Goal: Information Seeking & Learning: Learn about a topic

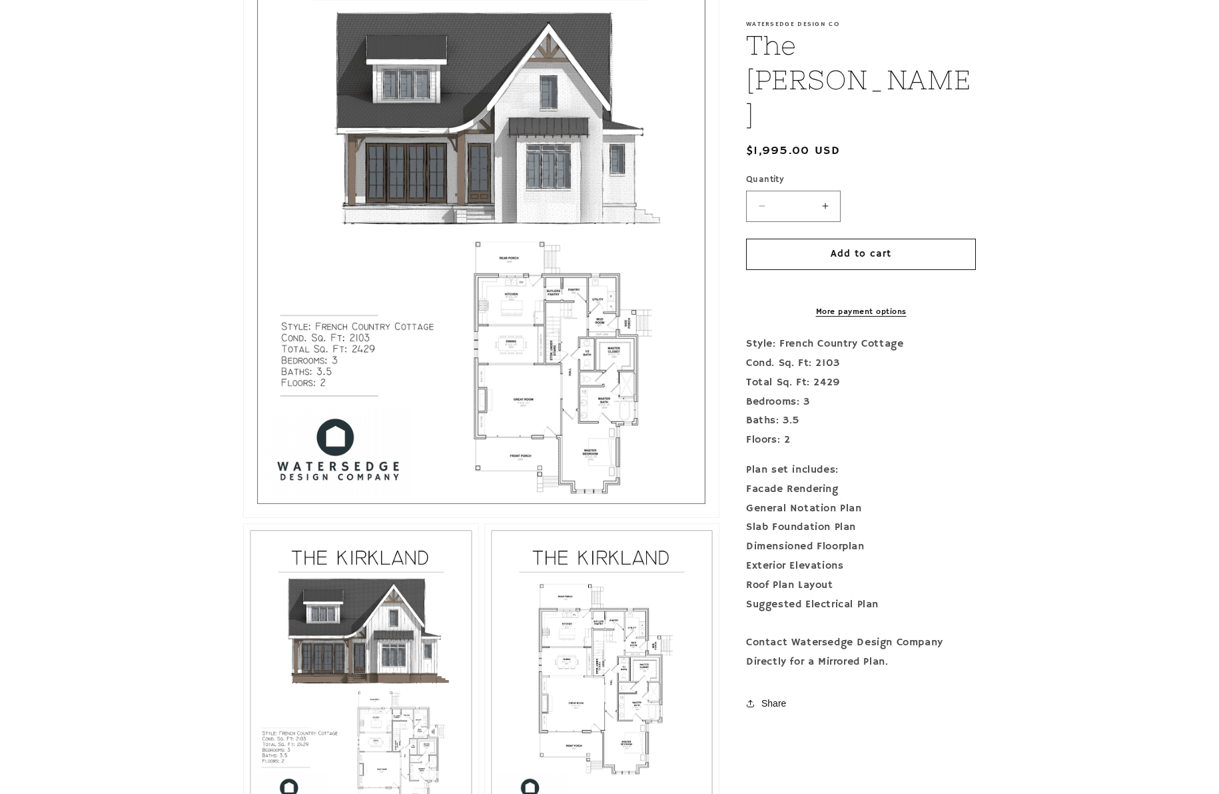
scroll to position [698, 0]
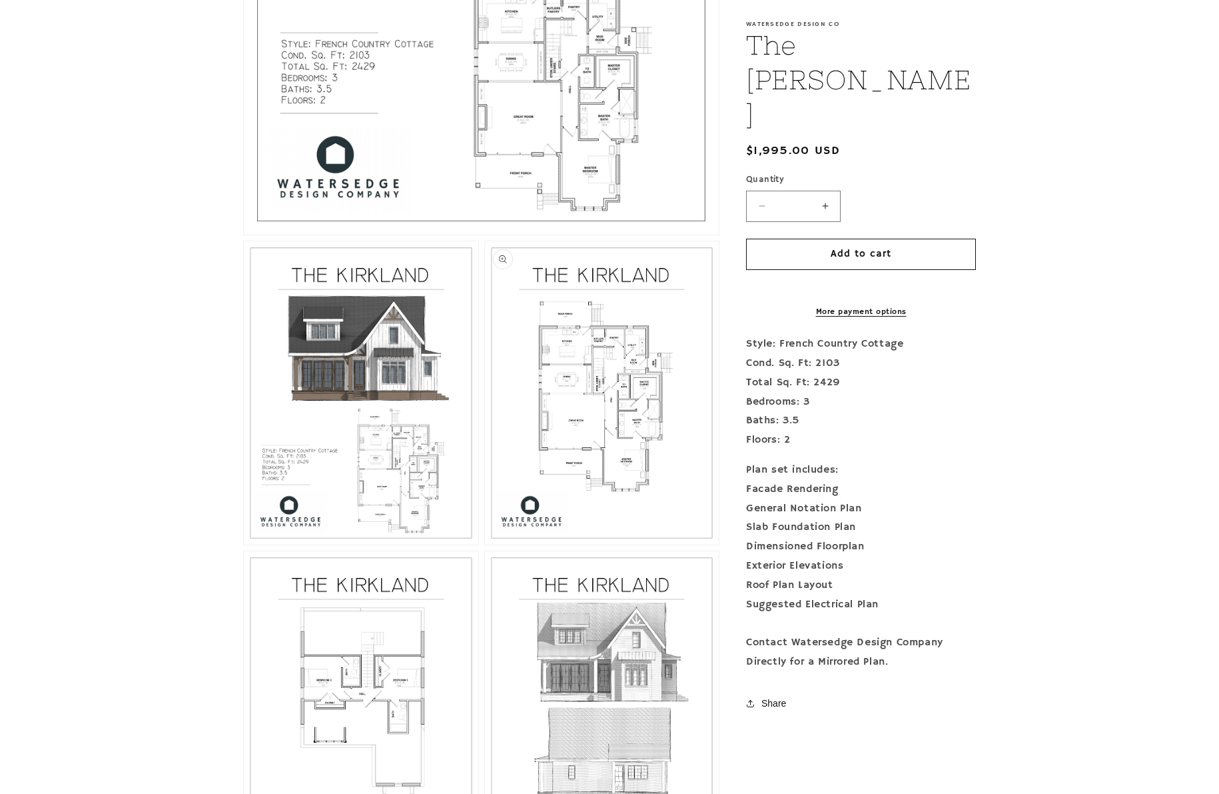
click at [485, 544] on button "Open media 3 in modal" at bounding box center [485, 544] width 0 height 0
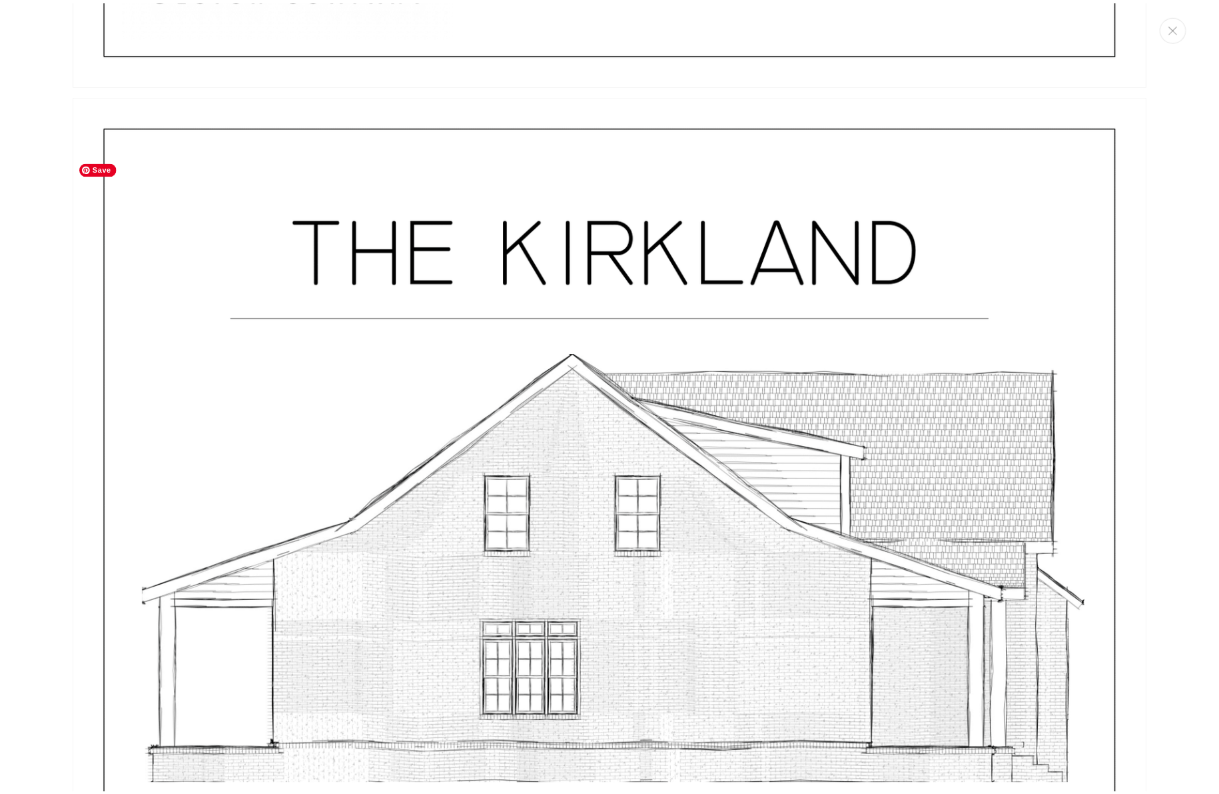
scroll to position [6971, 0]
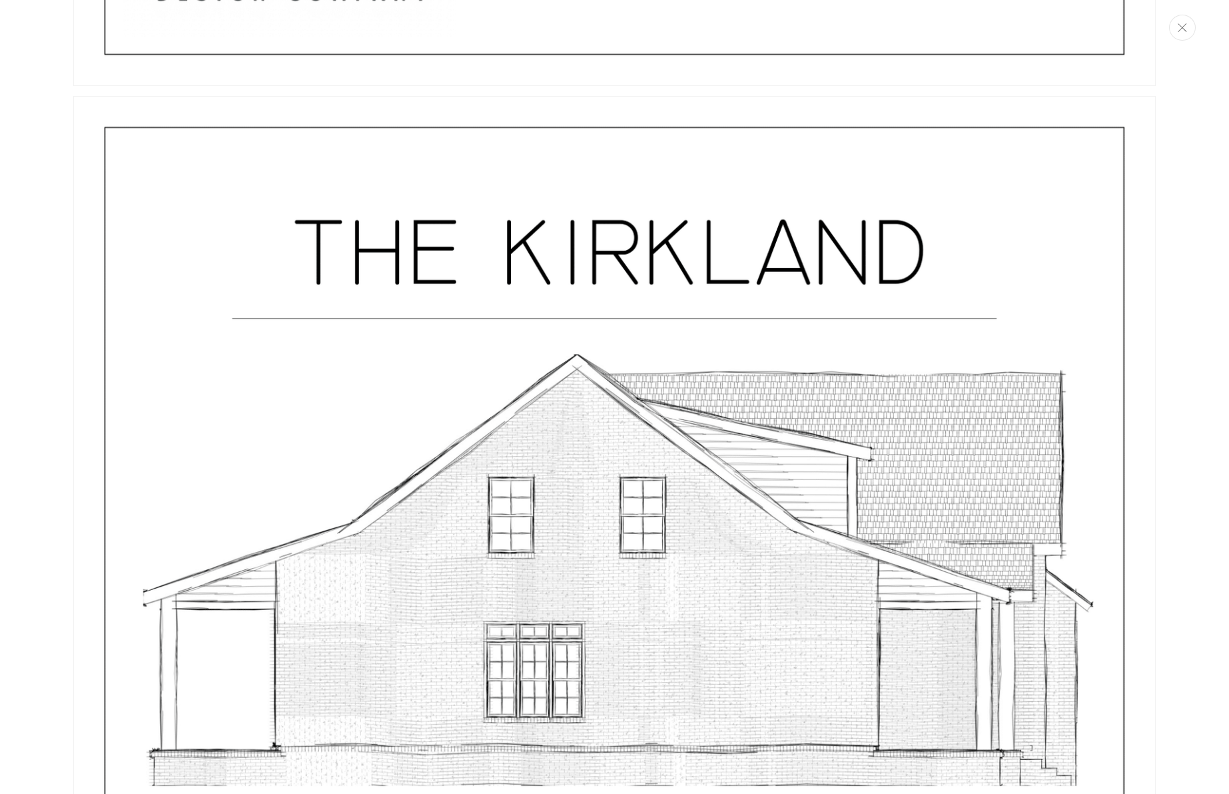
click at [1182, 32] on button "Close" at bounding box center [1182, 28] width 27 height 26
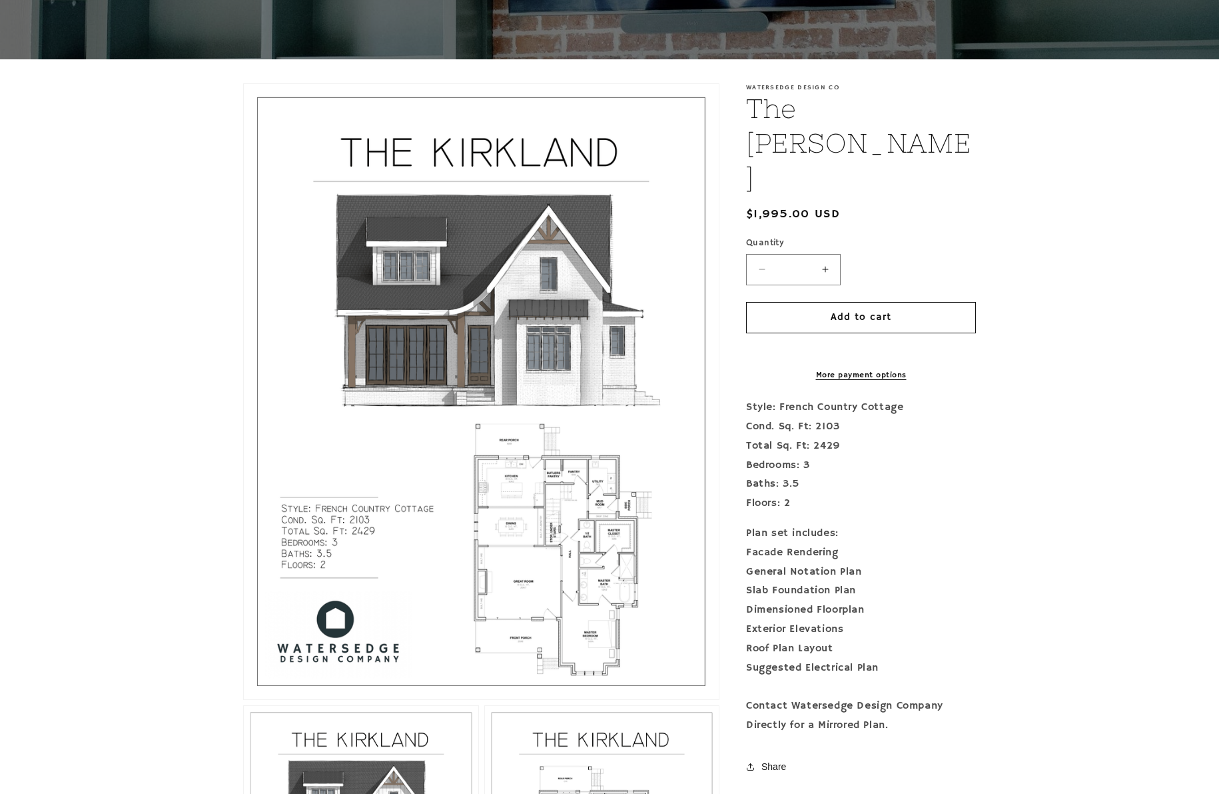
scroll to position [0, 0]
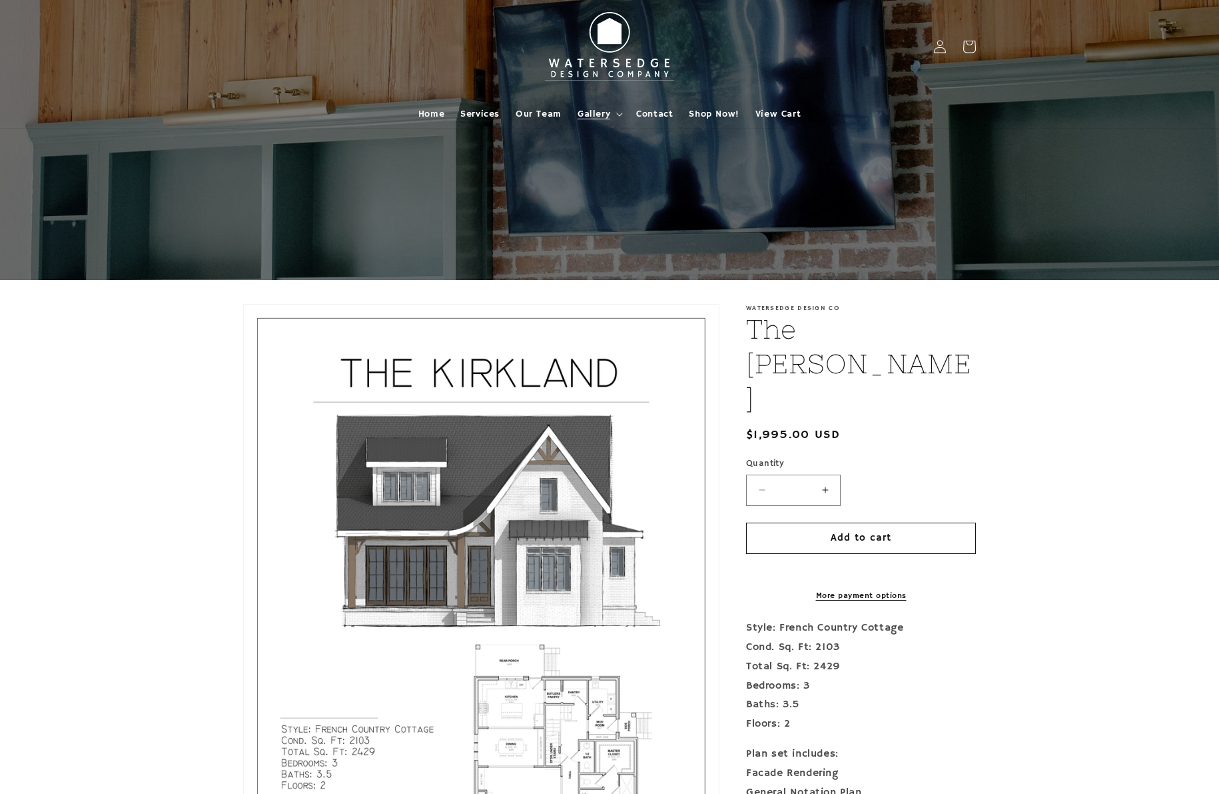
click at [616, 114] on icon at bounding box center [619, 115] width 7 height 4
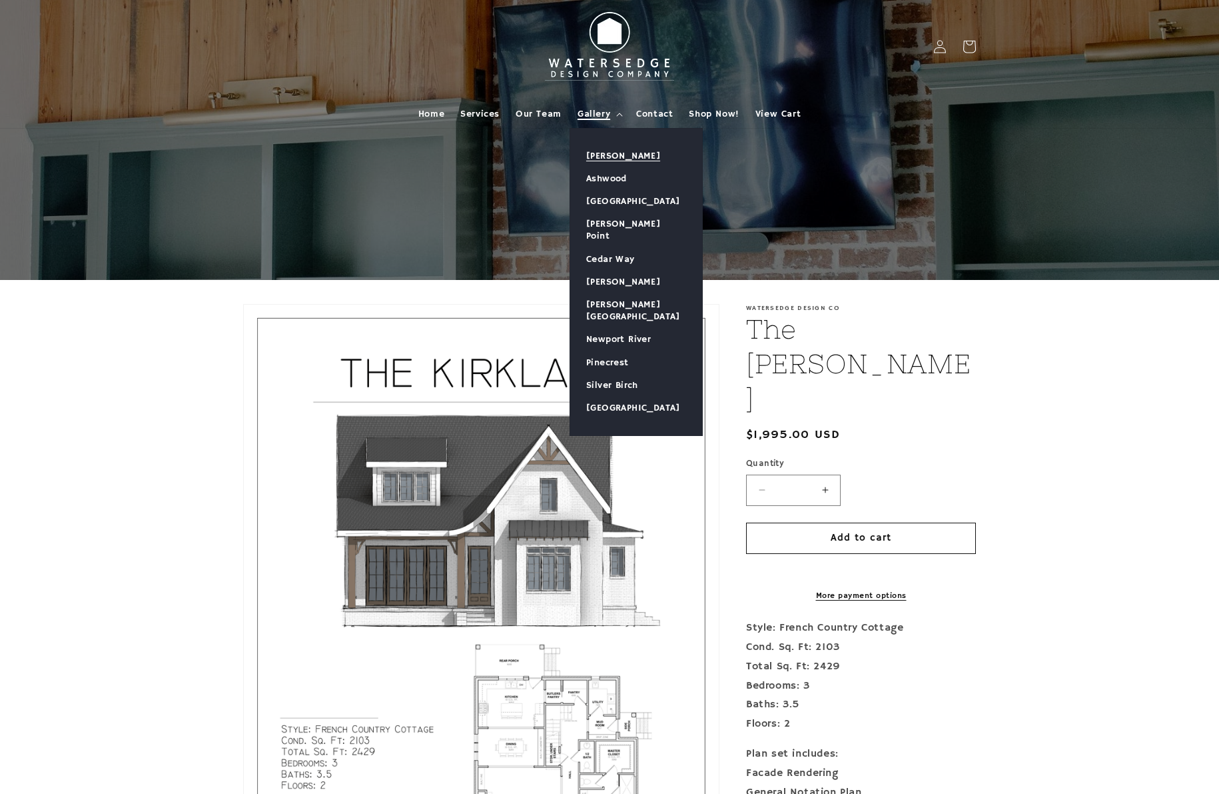
click at [619, 161] on link "[PERSON_NAME]" at bounding box center [636, 156] width 132 height 23
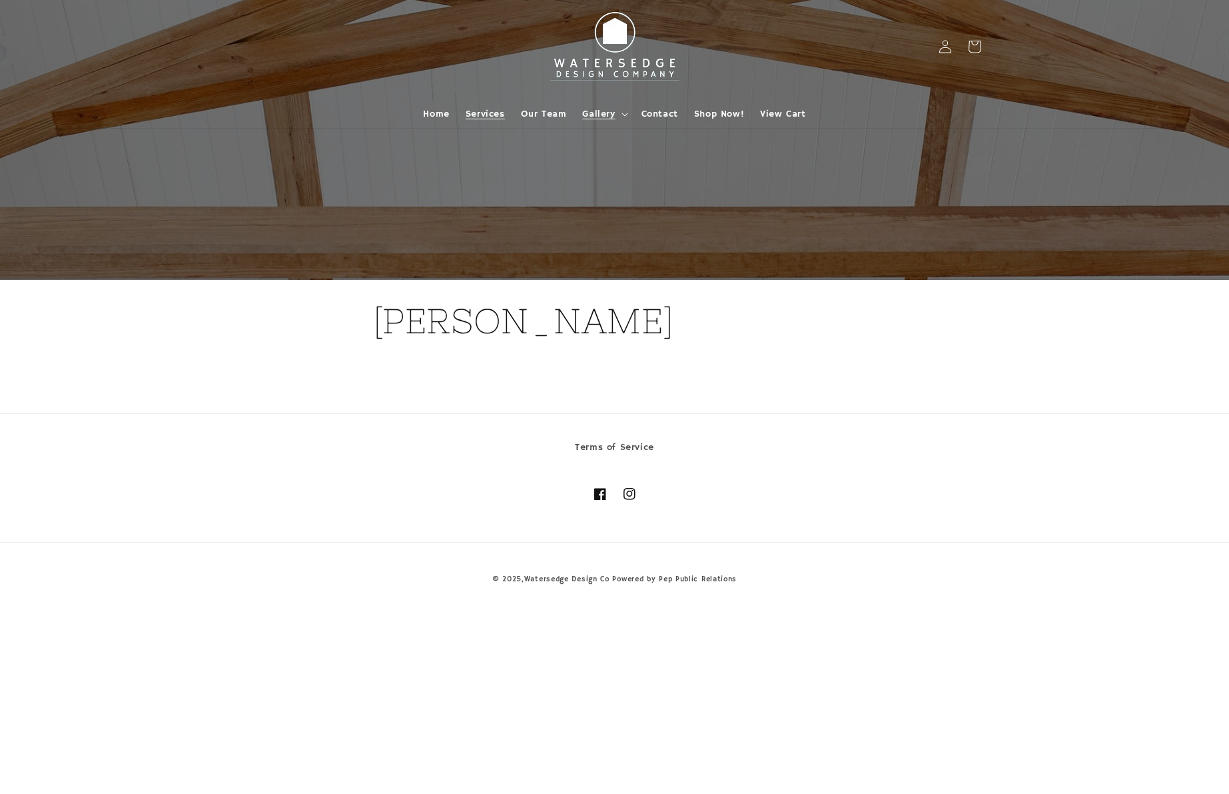
click at [490, 113] on span "Services" at bounding box center [485, 114] width 39 height 12
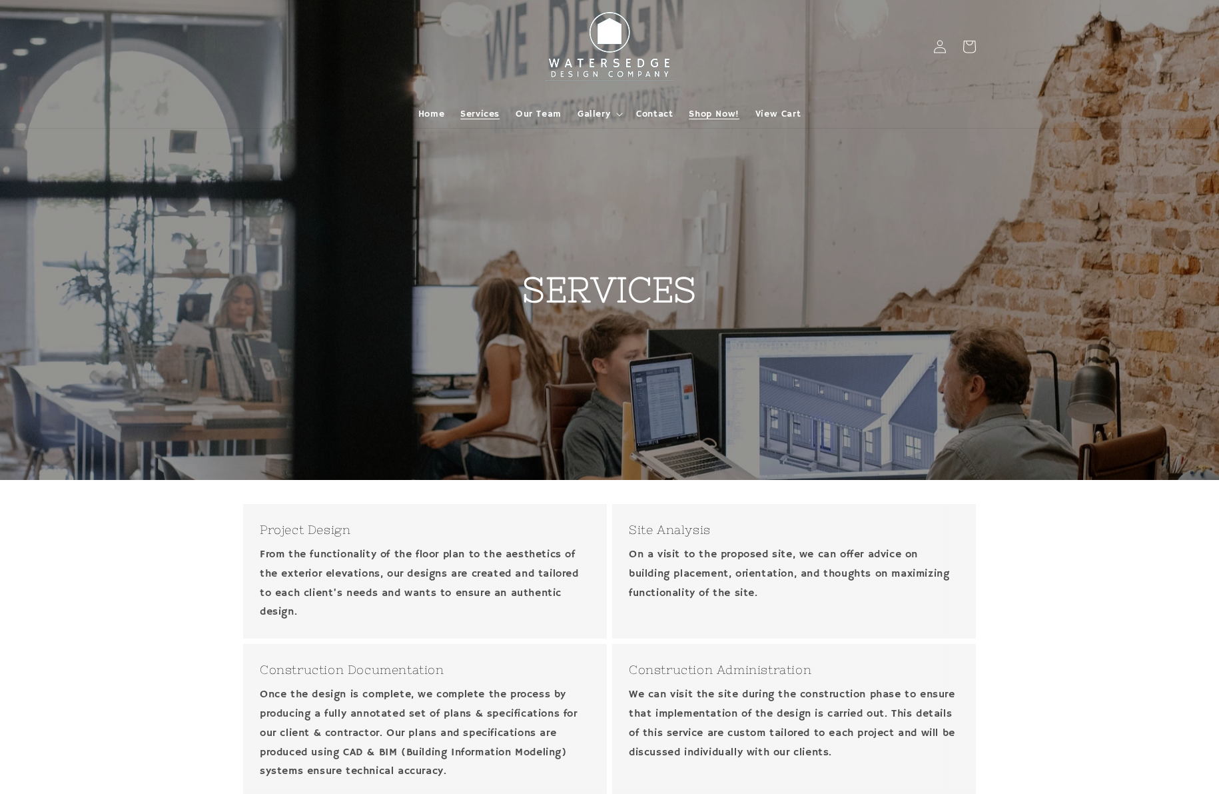
click at [710, 112] on span "Shop Now!" at bounding box center [714, 114] width 50 height 12
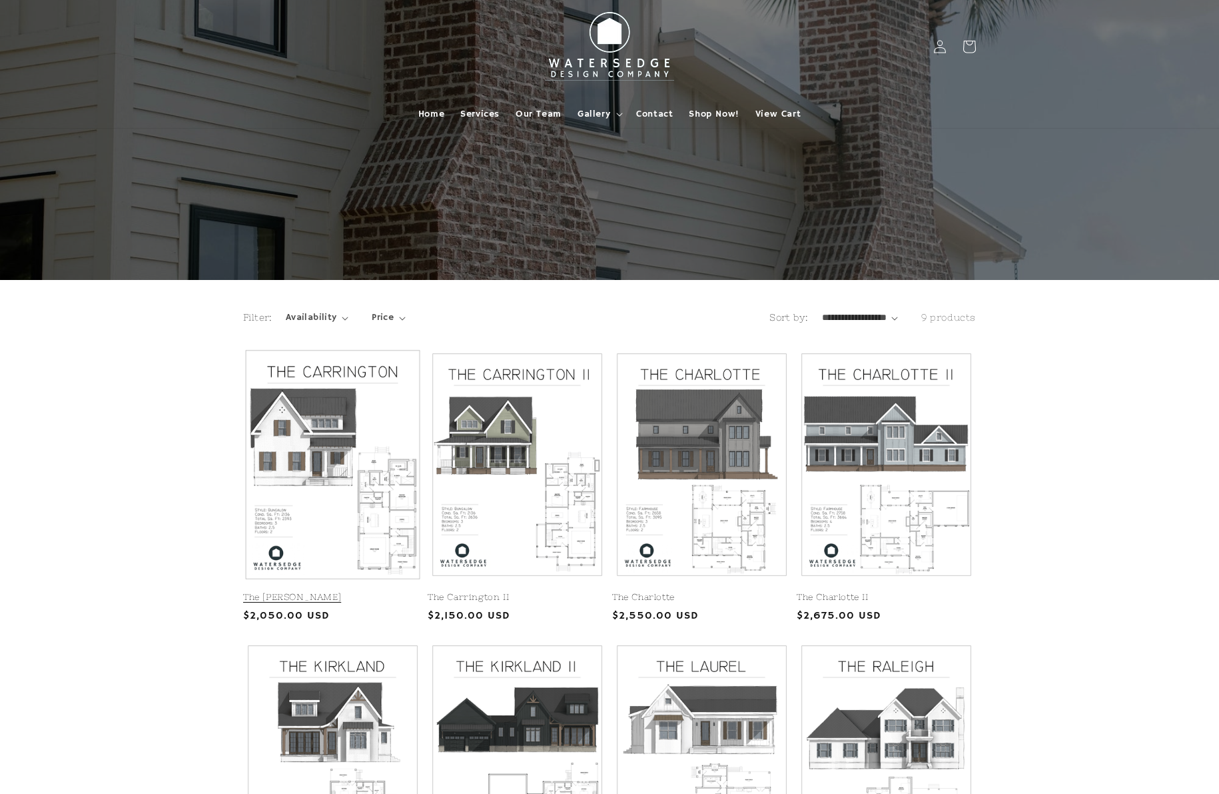
click at [322, 592] on link "The Carrington" at bounding box center [332, 597] width 179 height 11
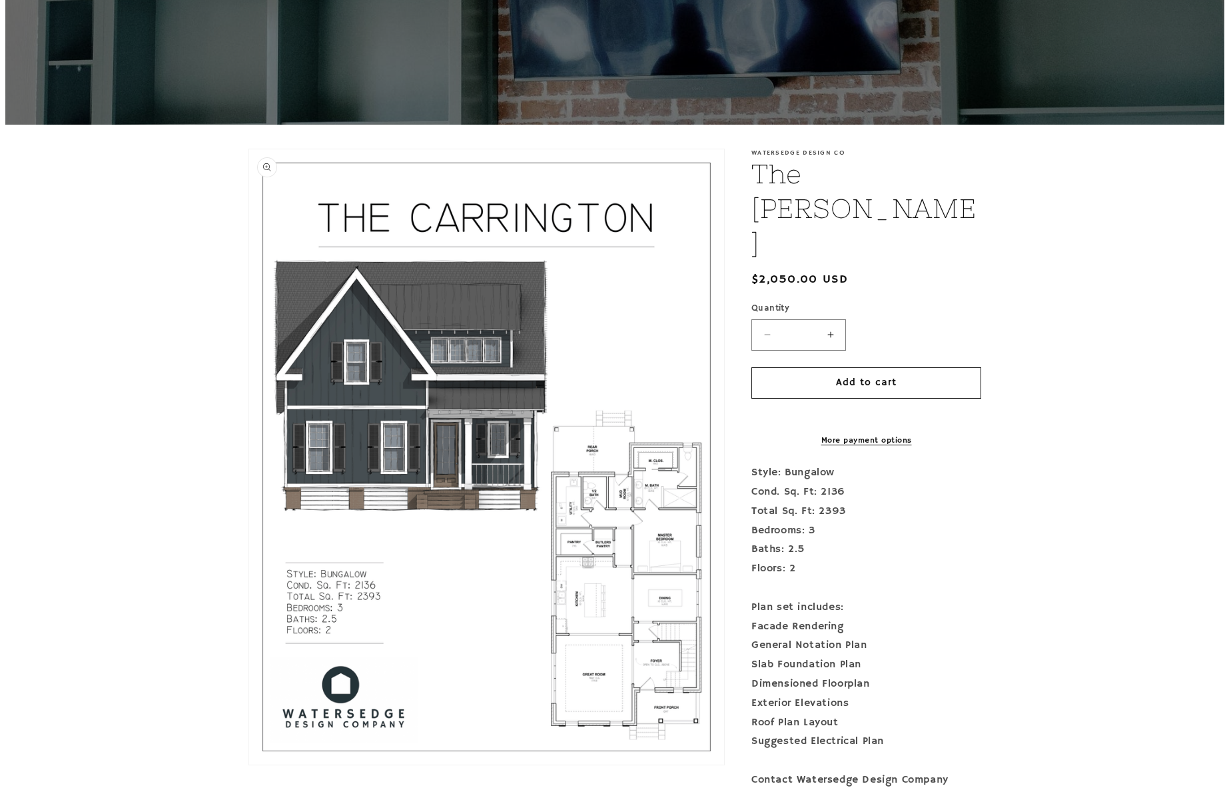
scroll to position [297, 0]
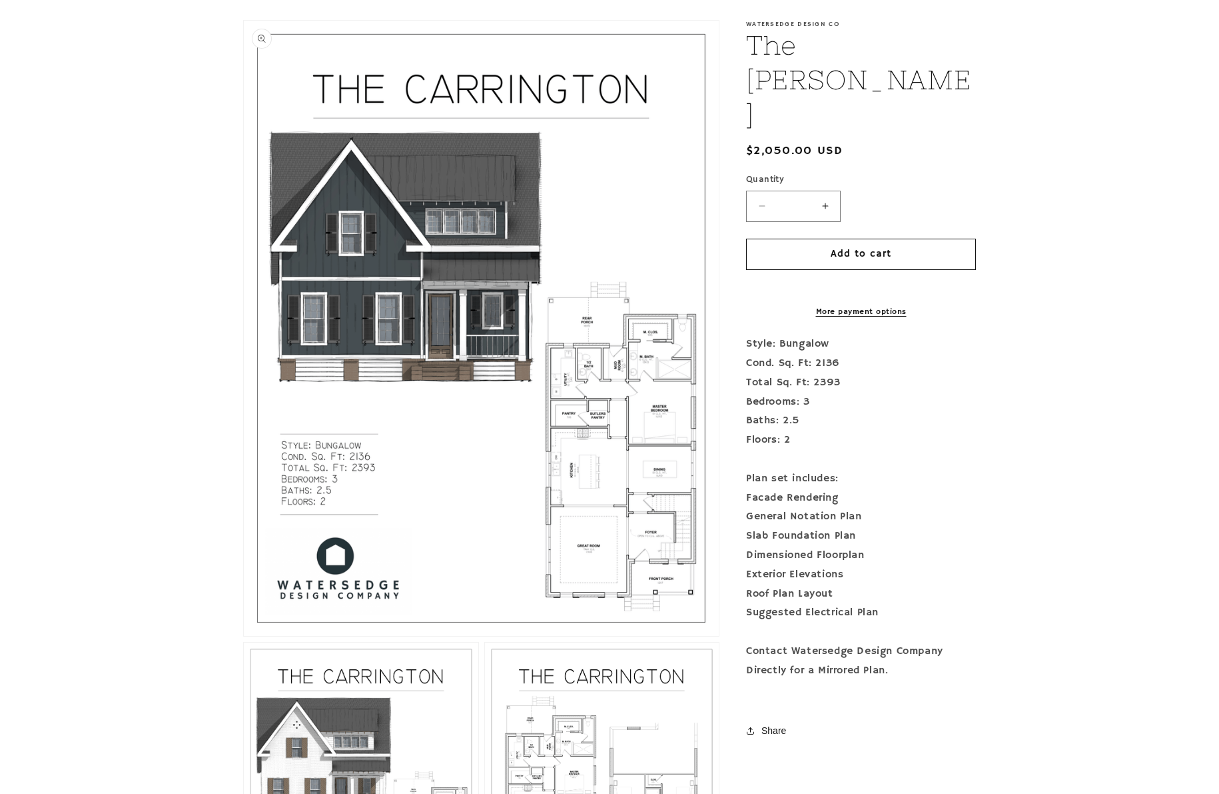
click at [244, 636] on button "Open media 1 in modal" at bounding box center [244, 636] width 0 height 0
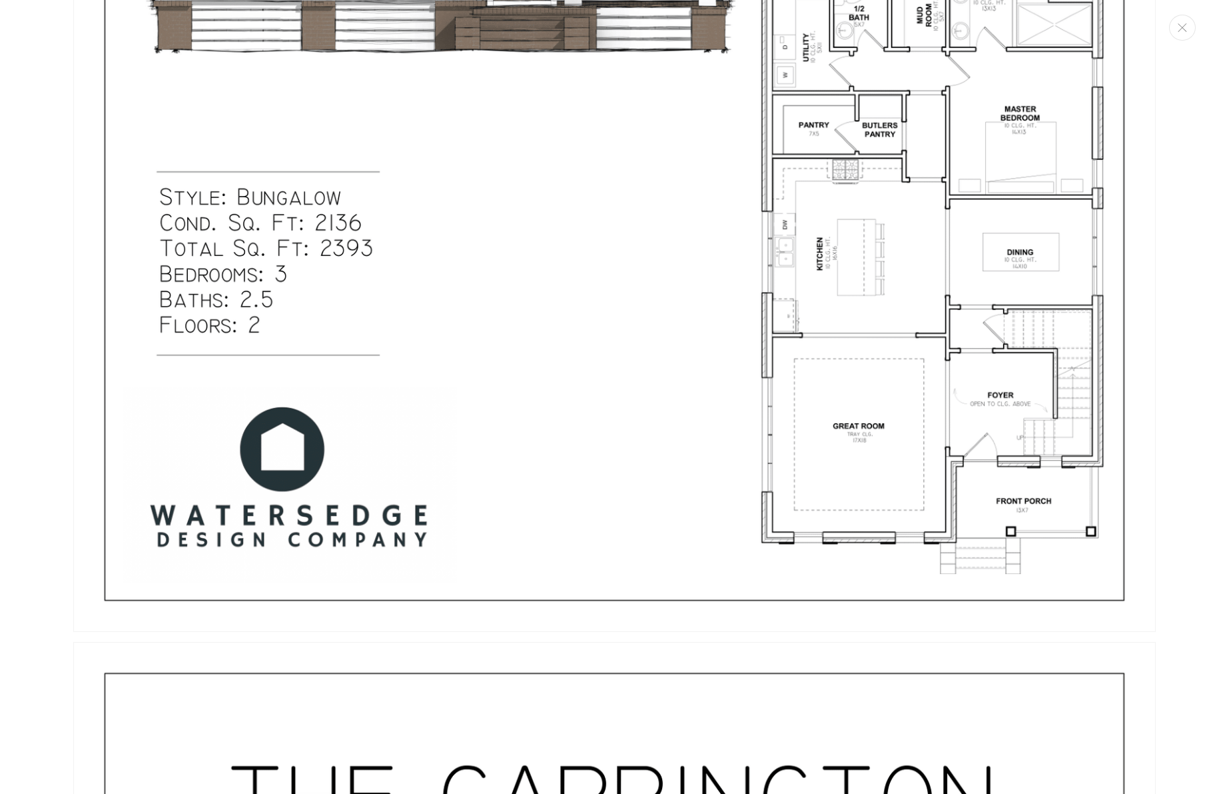
scroll to position [0, 0]
